Goal: Task Accomplishment & Management: Manage account settings

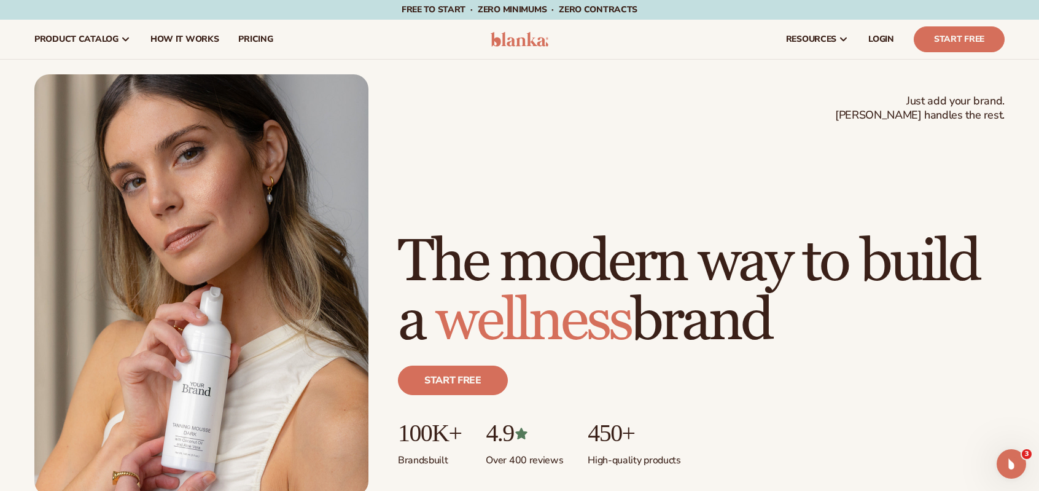
scroll to position [184, 0]
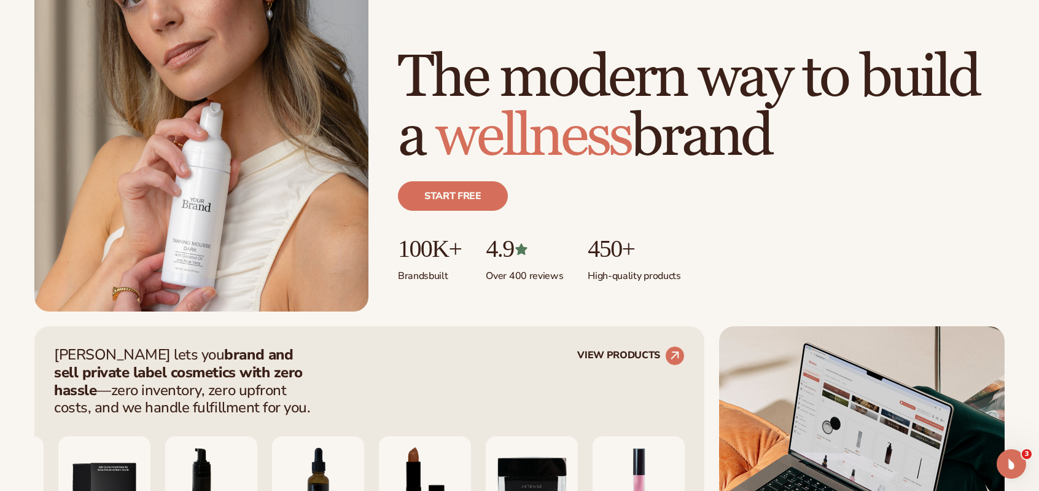
drag, startPoint x: 462, startPoint y: 51, endPoint x: 454, endPoint y: 70, distance: 20.9
click at [462, 51] on h1 "The modern way to build a wellness brand" at bounding box center [701, 108] width 607 height 118
click at [454, 70] on h1 "The modern way to build a wellness brand" at bounding box center [701, 108] width 607 height 118
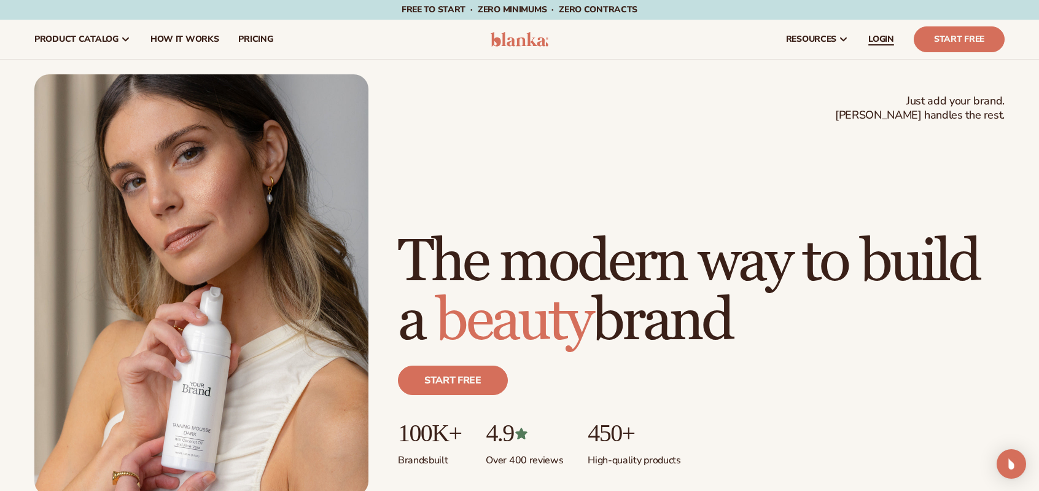
click at [869, 44] on span "LOGIN" at bounding box center [881, 39] width 26 height 10
